Goal: Transaction & Acquisition: Purchase product/service

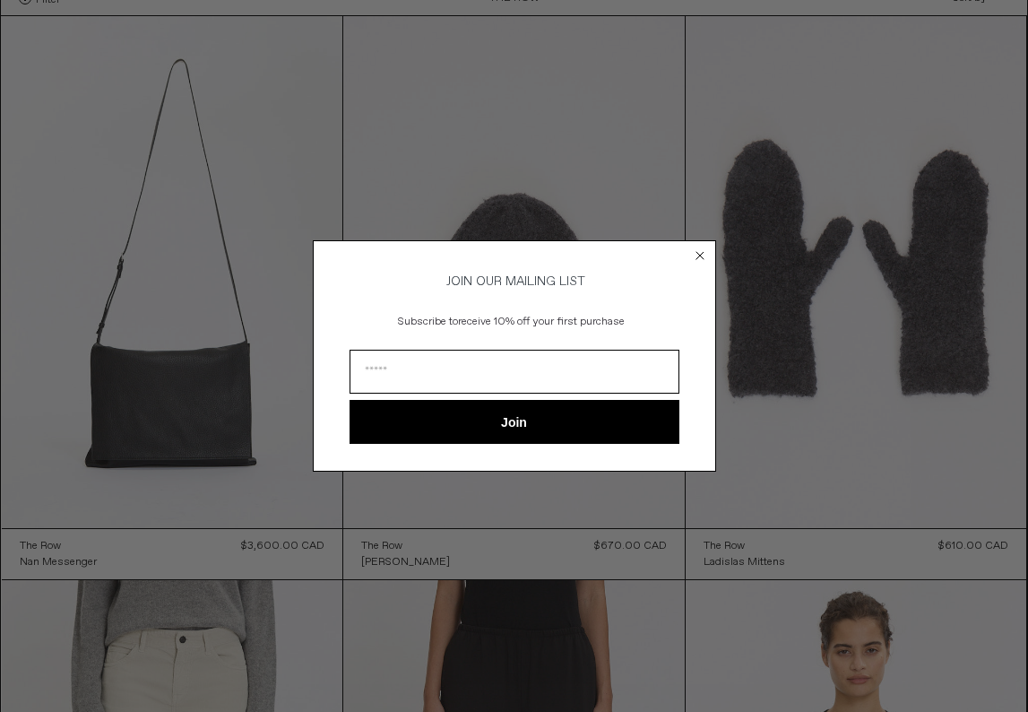
click at [697, 247] on circle "Close dialog" at bounding box center [699, 255] width 17 height 17
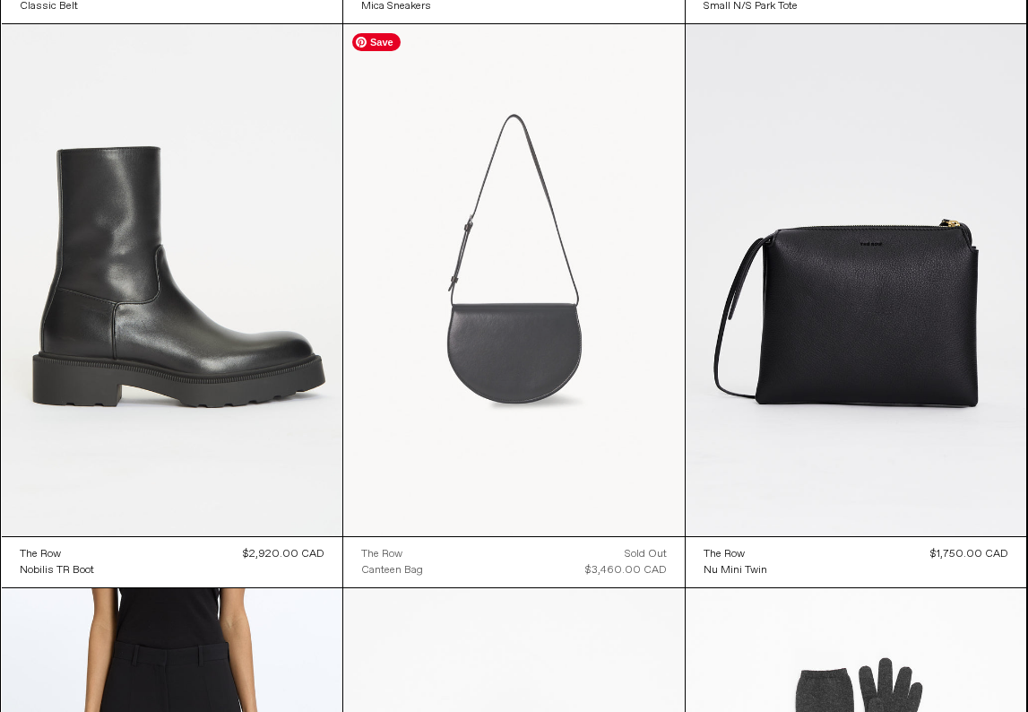
scroll to position [13060, 0]
